Goal: Task Accomplishment & Management: Manage account settings

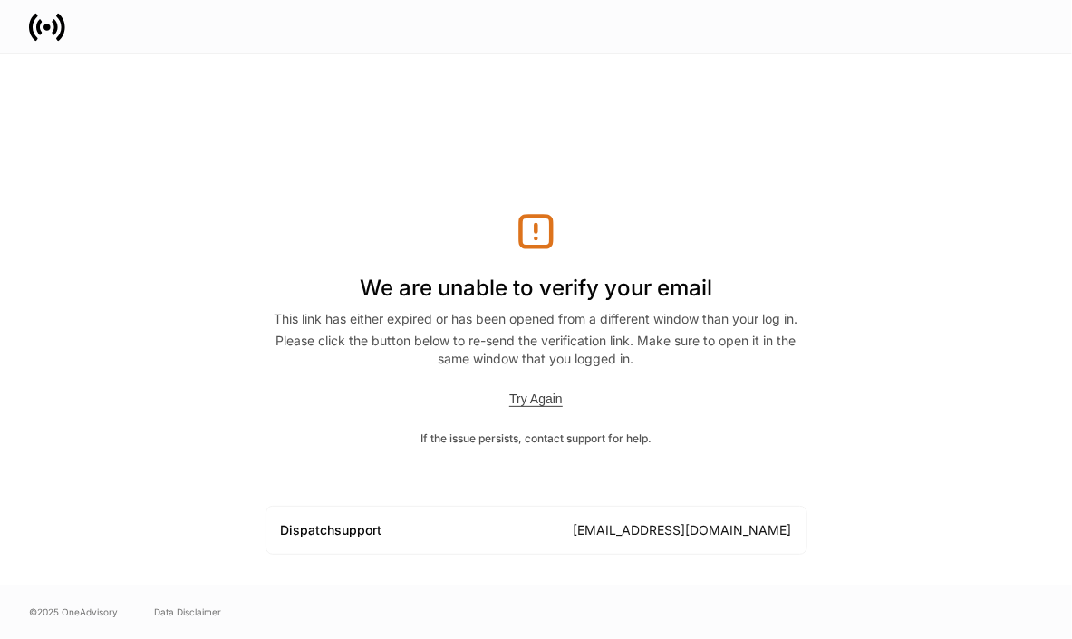
click at [553, 404] on div "Try Again" at bounding box center [535, 398] width 53 height 15
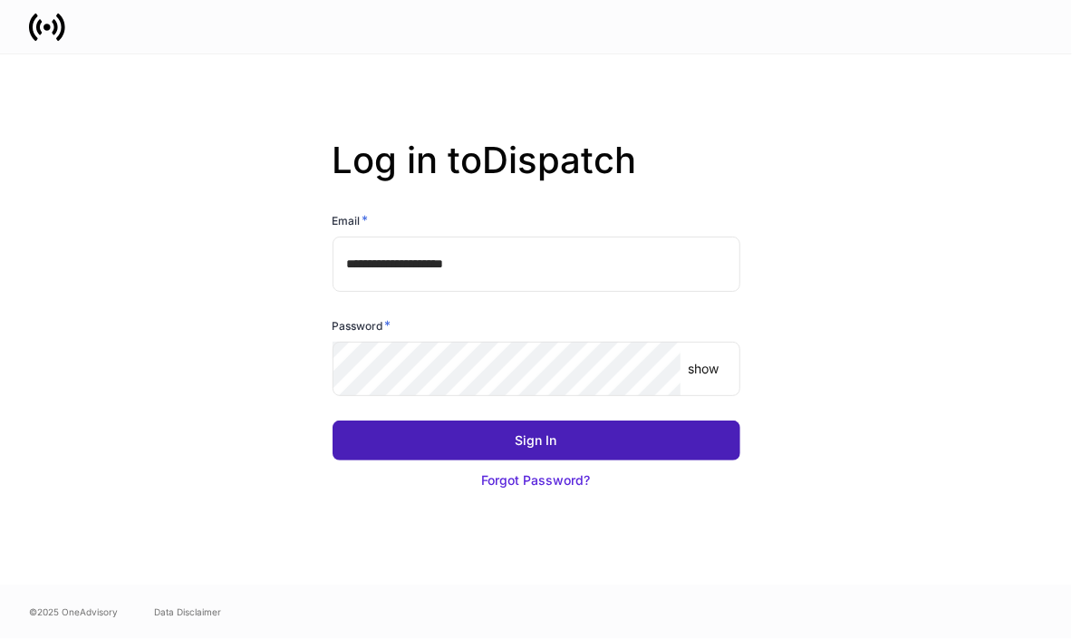
click at [596, 432] on button "Sign In" at bounding box center [537, 440] width 408 height 40
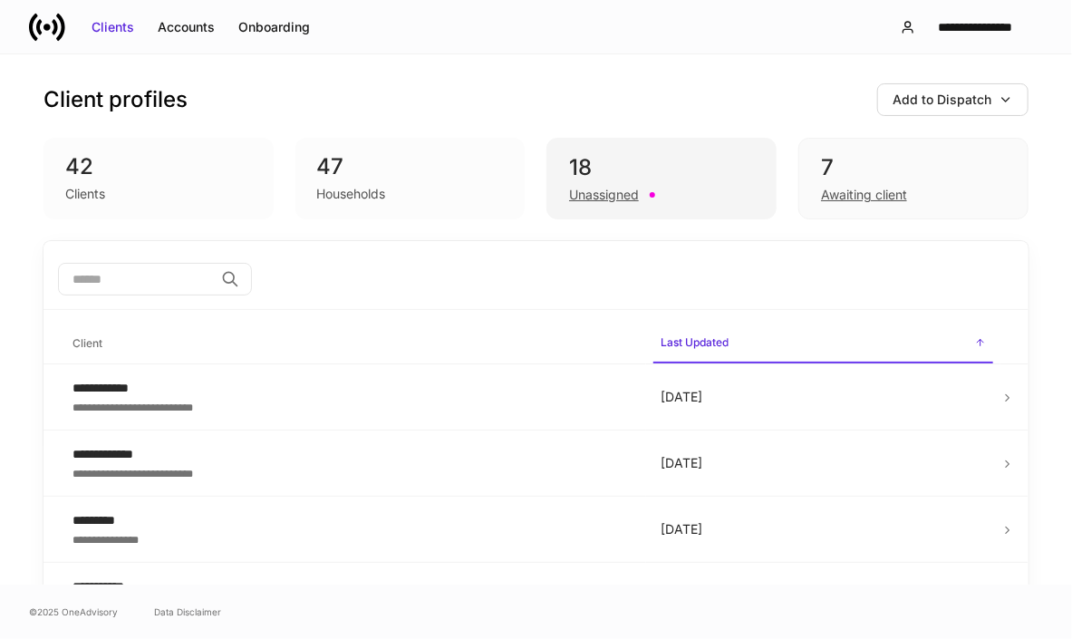
click at [609, 178] on div "18" at bounding box center [661, 167] width 185 height 29
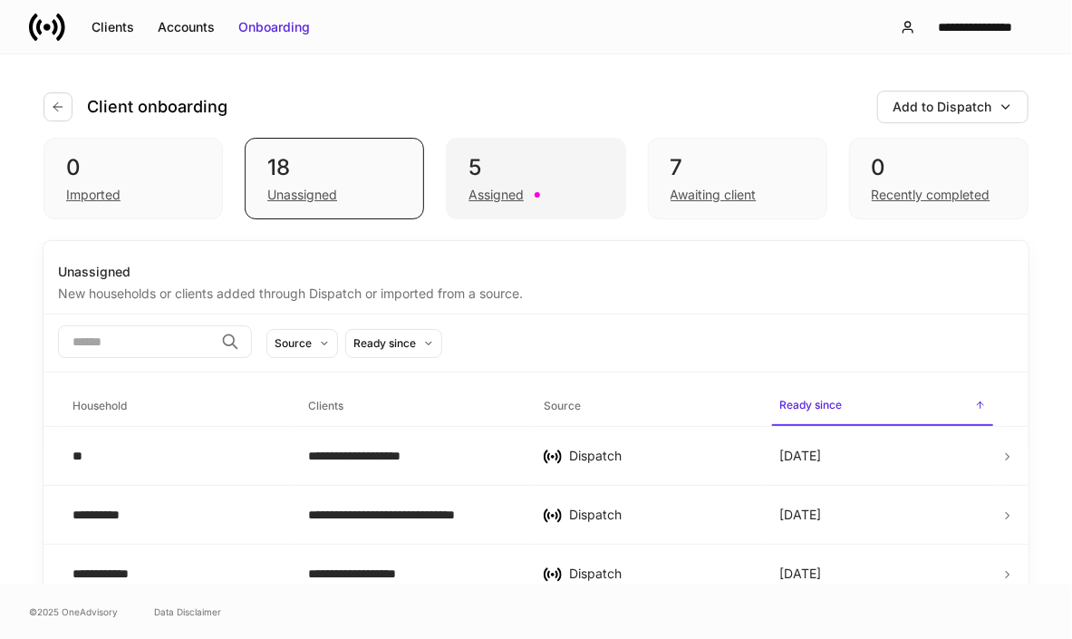
click at [566, 177] on div "5" at bounding box center [535, 167] width 134 height 29
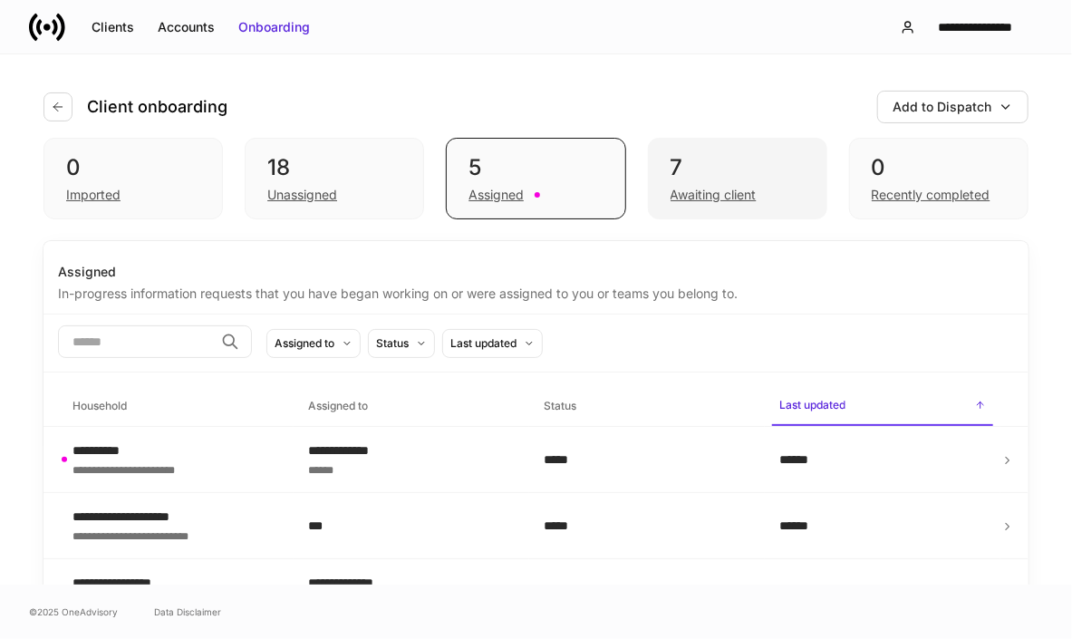
click at [749, 167] on div "7" at bounding box center [737, 167] width 134 height 29
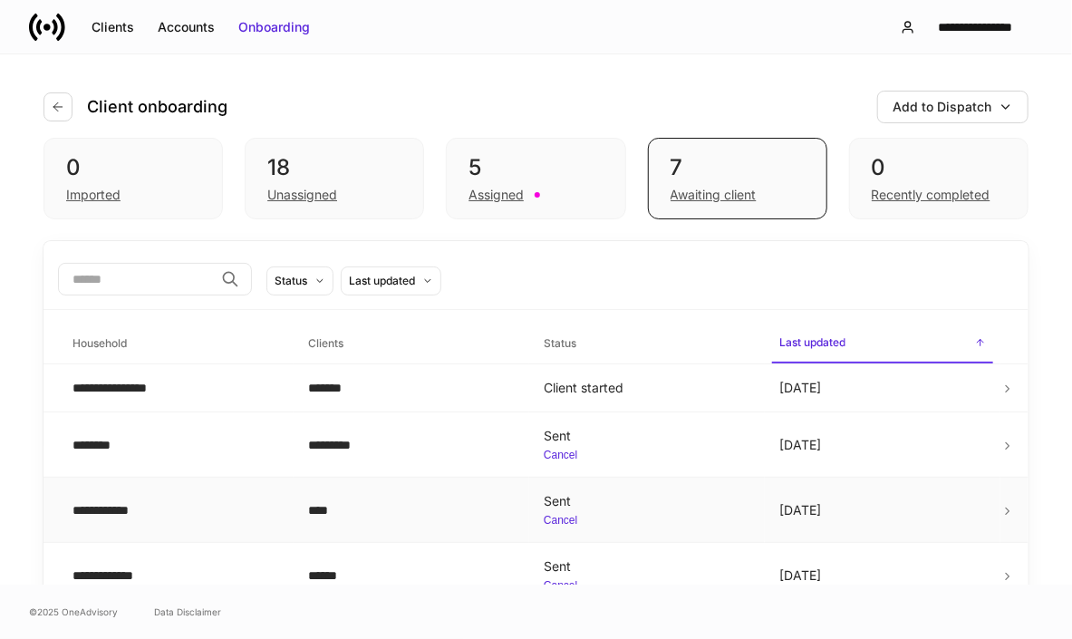
scroll to position [91, 0]
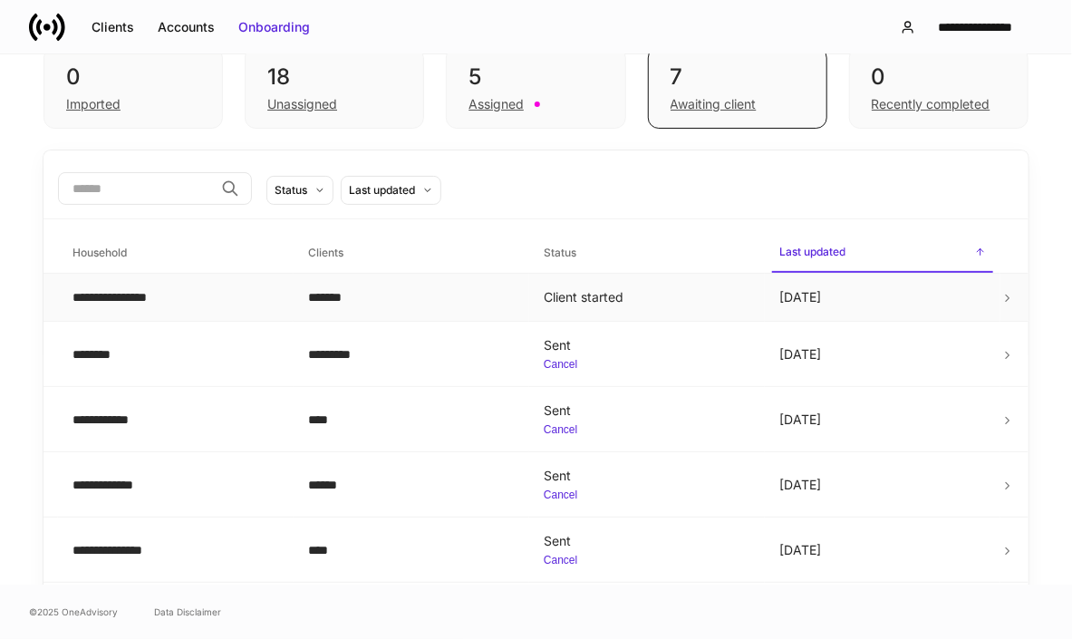
click at [520, 294] on td "*******" at bounding box center [412, 298] width 236 height 48
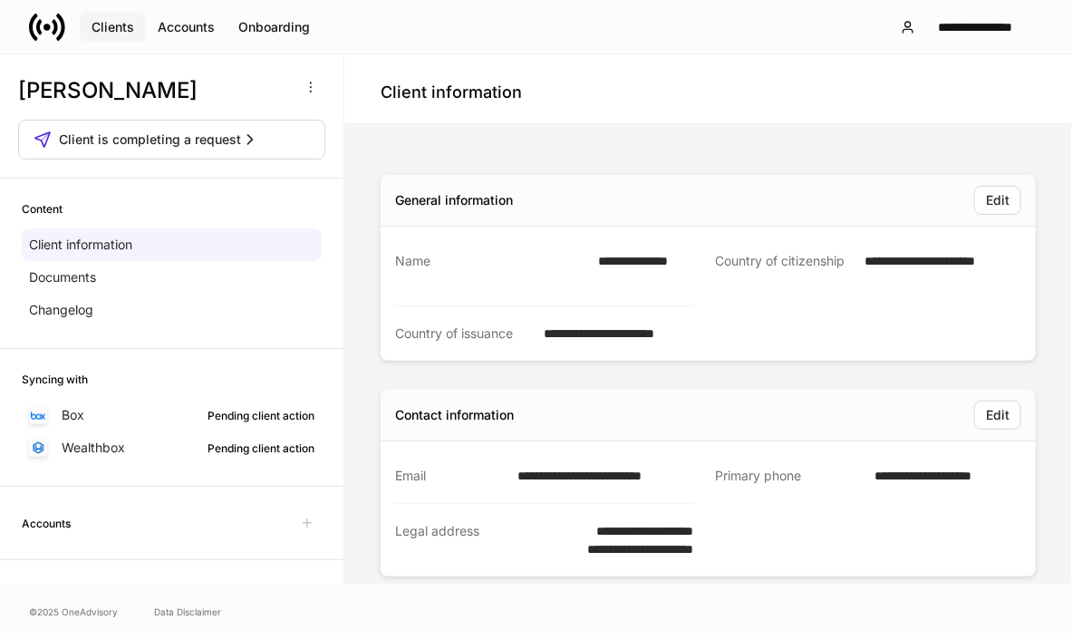
click at [107, 31] on div "Clients" at bounding box center [113, 27] width 43 height 18
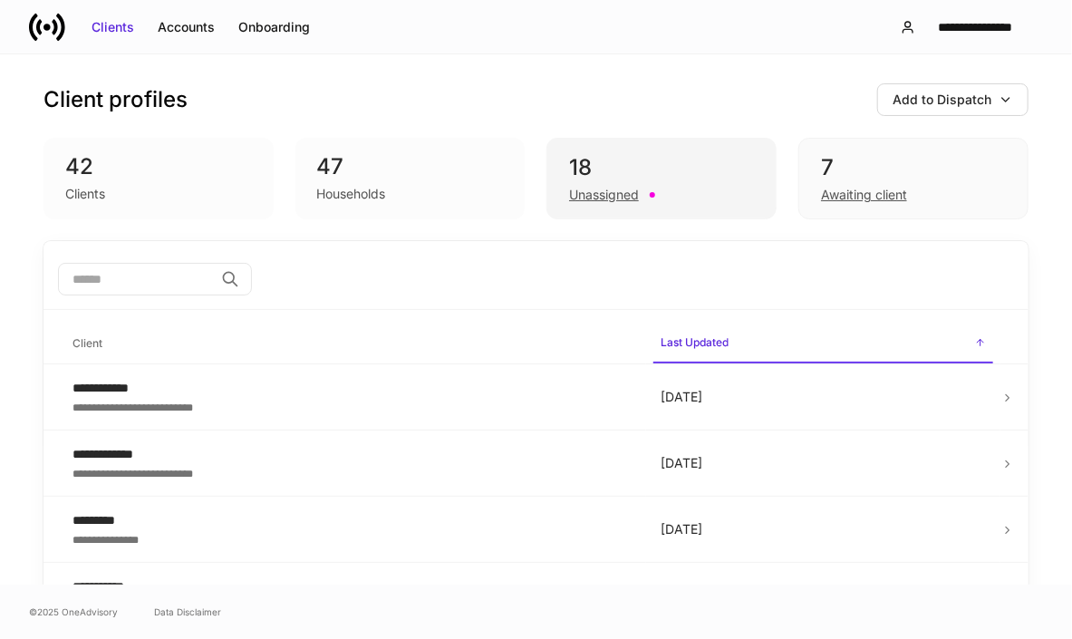
click at [644, 198] on div "Unassigned" at bounding box center [661, 193] width 185 height 22
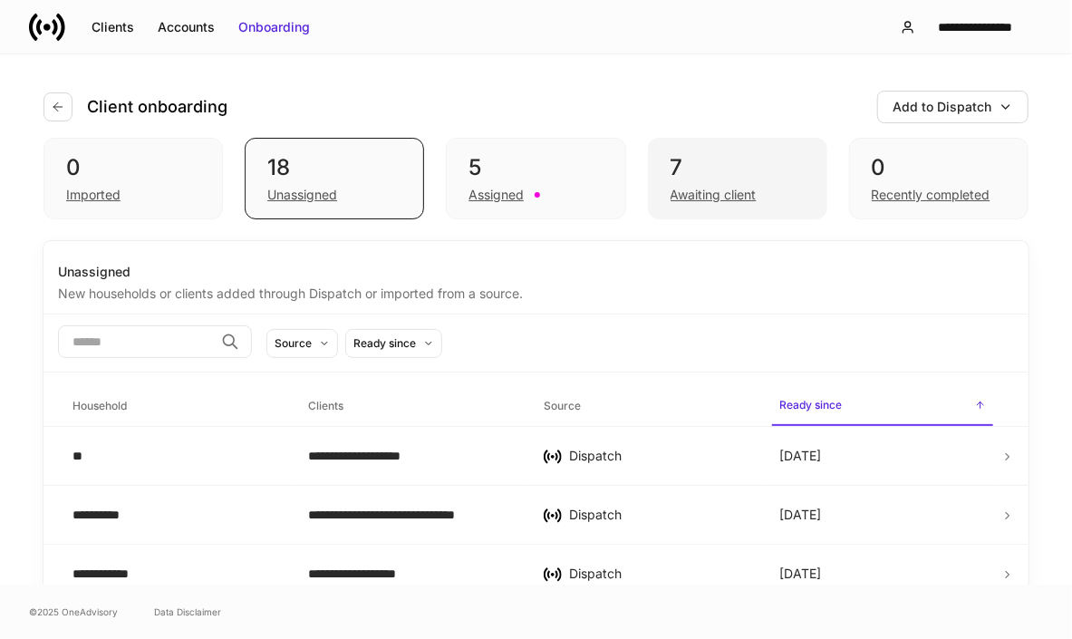
click at [709, 176] on div "7" at bounding box center [737, 167] width 134 height 29
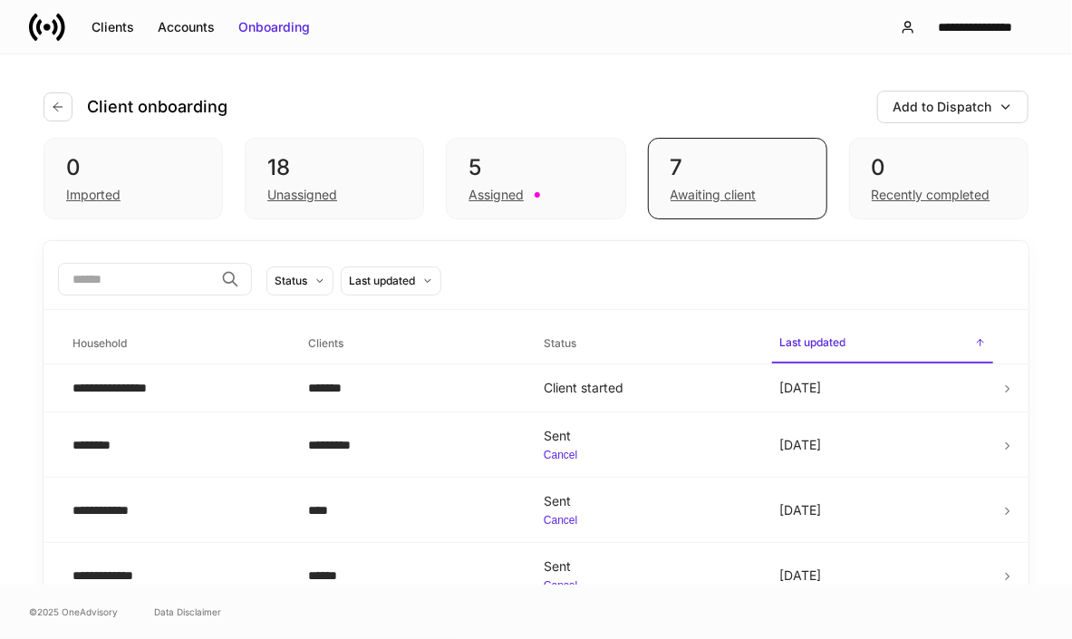
click at [570, 133] on div "Client onboarding Add to Dispatch" at bounding box center [535, 95] width 985 height 83
click at [555, 165] on div "5" at bounding box center [535, 167] width 134 height 29
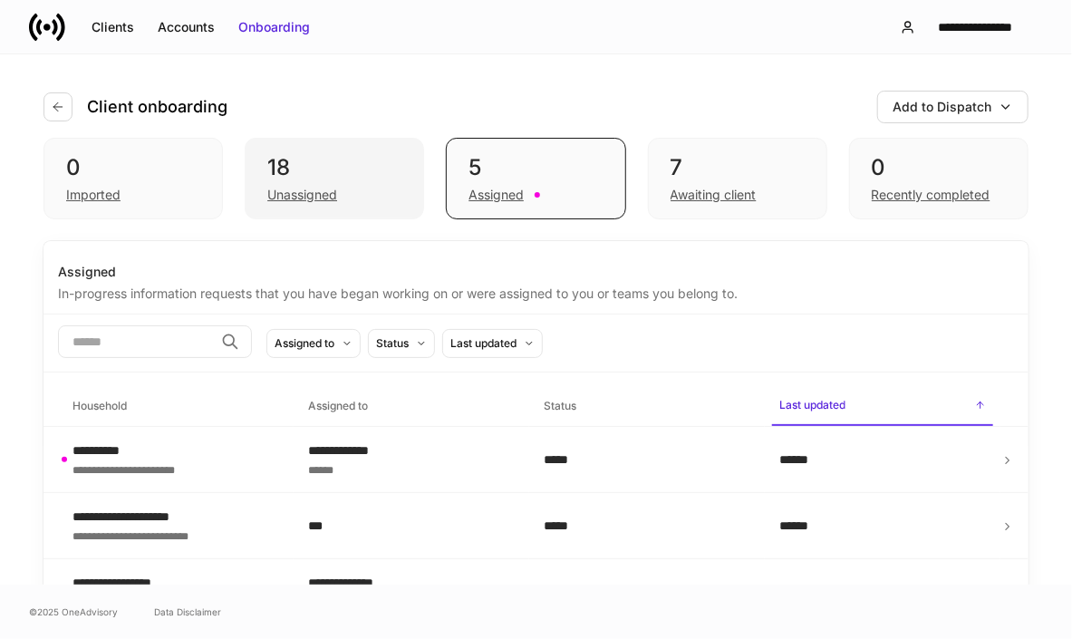
click at [352, 161] on div "18" at bounding box center [334, 167] width 134 height 29
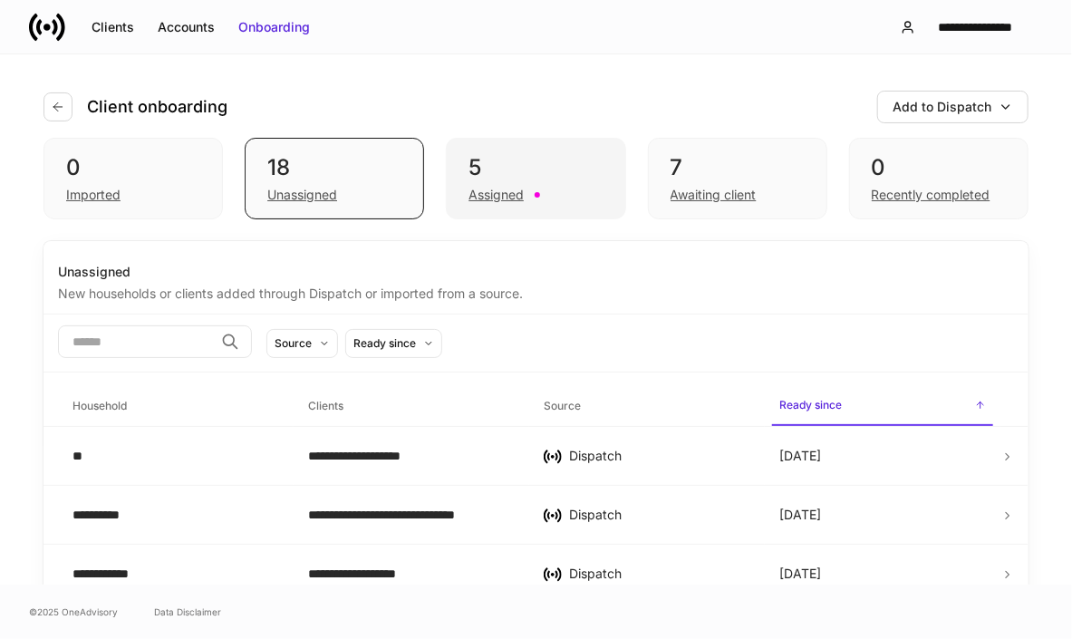
click at [588, 176] on div "5" at bounding box center [535, 167] width 134 height 29
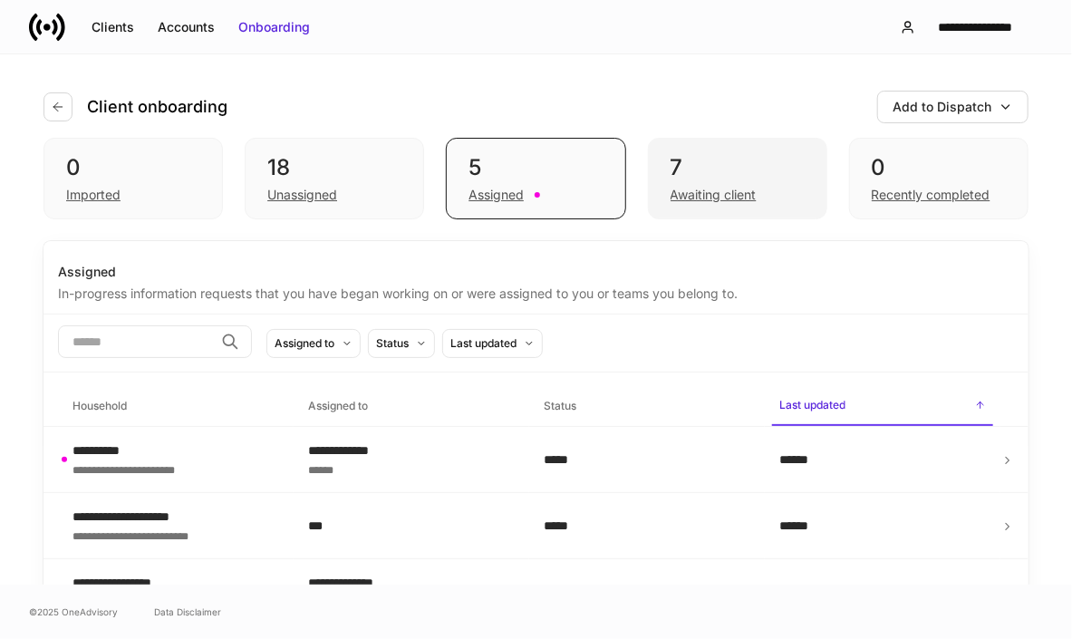
click at [702, 155] on div "7" at bounding box center [737, 167] width 134 height 29
